Goal: Communication & Community: Ask a question

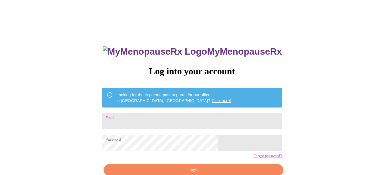
click at [184, 118] on input "Email" at bounding box center [192, 121] width 180 height 16
type input "[EMAIL_ADDRESS][DOMAIN_NAME]"
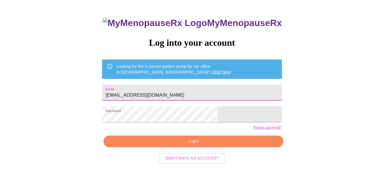
click at [170, 145] on span "Login" at bounding box center [193, 141] width 166 height 7
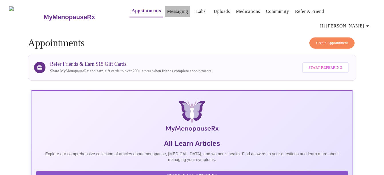
click at [167, 11] on link "Messaging" at bounding box center [177, 11] width 21 height 8
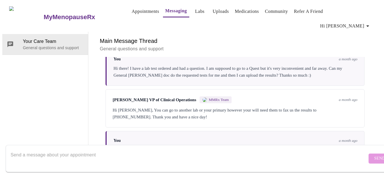
scroll to position [1533, 0]
click at [84, 150] on textarea "Send a message about your appointment" at bounding box center [189, 158] width 357 height 18
click at [24, 149] on textarea "Hi! I'm seeing [PERSON_NAME]" at bounding box center [189, 158] width 357 height 18
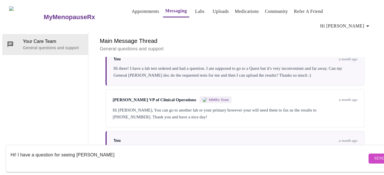
drag, startPoint x: 74, startPoint y: 149, endPoint x: 33, endPoint y: 148, distance: 41.5
click at [33, 149] on textarea "Hi! I have a question for seeing [PERSON_NAME]" at bounding box center [189, 158] width 357 height 18
click at [93, 149] on textarea "Hi! I have been seeing [PERSON_NAME]" at bounding box center [189, 158] width 357 height 18
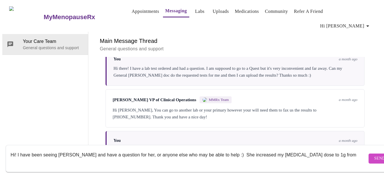
click at [299, 149] on textarea "Hi! I have been seeing [PERSON_NAME] and have a question for her, or anyone els…" at bounding box center [189, 158] width 357 height 18
click at [321, 149] on textarea "Hi! I have been seeing [PERSON_NAME] and have a question for her, or anyone els…" at bounding box center [189, 158] width 357 height 18
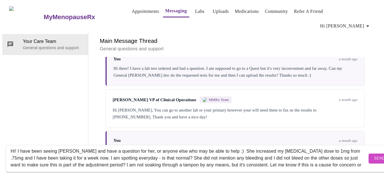
scroll to position [11, 0]
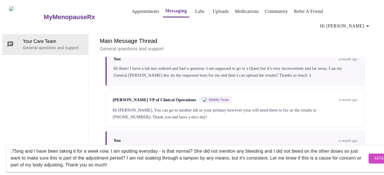
click at [256, 153] on textarea "Hi! I have been seeing [PERSON_NAME] and have a question for her, or anyone els…" at bounding box center [189, 158] width 357 height 18
type textarea "Hi! I have been seeing [PERSON_NAME] and have a question for her, or anyone els…"
click at [374, 155] on span "Send" at bounding box center [379, 158] width 11 height 7
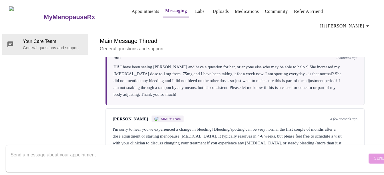
scroll to position [1651, 0]
click at [175, 126] on div "I'm sorry to hear you've experienced a change in bleeding! Bleeding/spotting ca…" at bounding box center [235, 139] width 245 height 27
click at [106, 149] on textarea "Send a message about your appointment" at bounding box center [189, 158] width 357 height 18
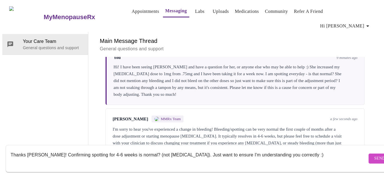
type textarea "Thanks [PERSON_NAME]! Confirming spotting for 4-6 weeks is normal? (not [MEDICA…"
click at [374, 155] on span "Send" at bounding box center [379, 158] width 11 height 7
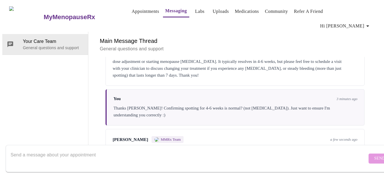
scroll to position [1728, 0]
click at [183, 157] on textarea "Send a message about your appointment" at bounding box center [189, 158] width 357 height 18
type textarea "Thanks so much :)"
click at [374, 155] on span "Send" at bounding box center [379, 158] width 11 height 7
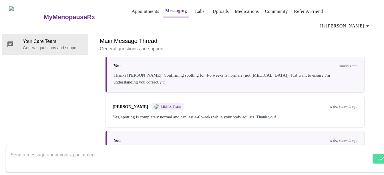
scroll to position [1763, 0]
